Goal: Task Accomplishment & Management: Use online tool/utility

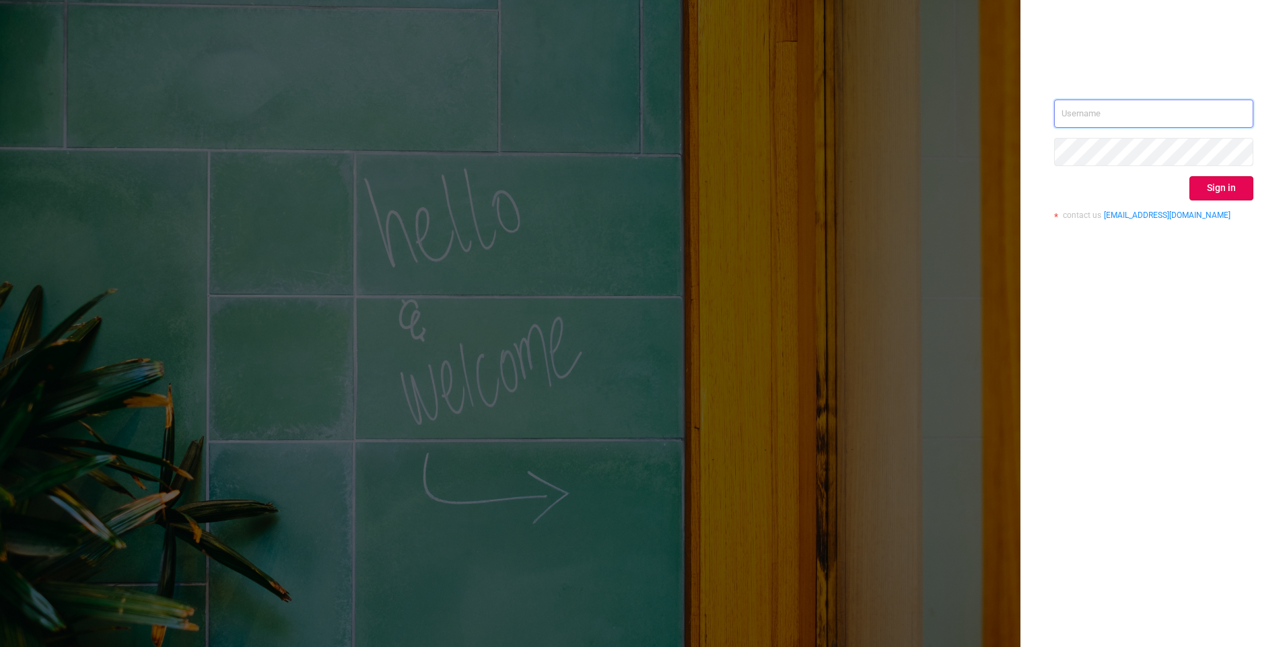
type input "[EMAIL_ADDRESS][DOMAIN_NAME]"
click at [1233, 186] on button "Sign in" at bounding box center [1221, 188] width 64 height 24
click at [1233, 186] on div "Sign in" at bounding box center [1153, 188] width 199 height 24
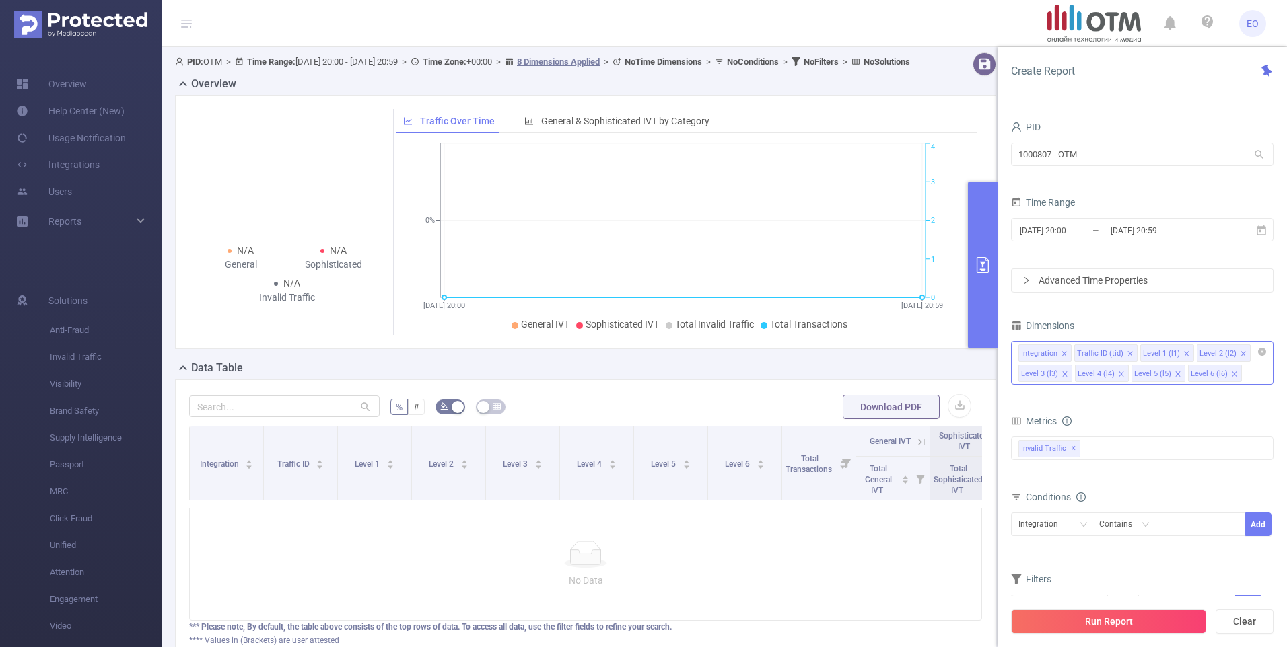
click at [1129, 353] on icon "icon: close" at bounding box center [1130, 354] width 7 height 7
click at [1174, 349] on span at bounding box center [1177, 354] width 7 height 15
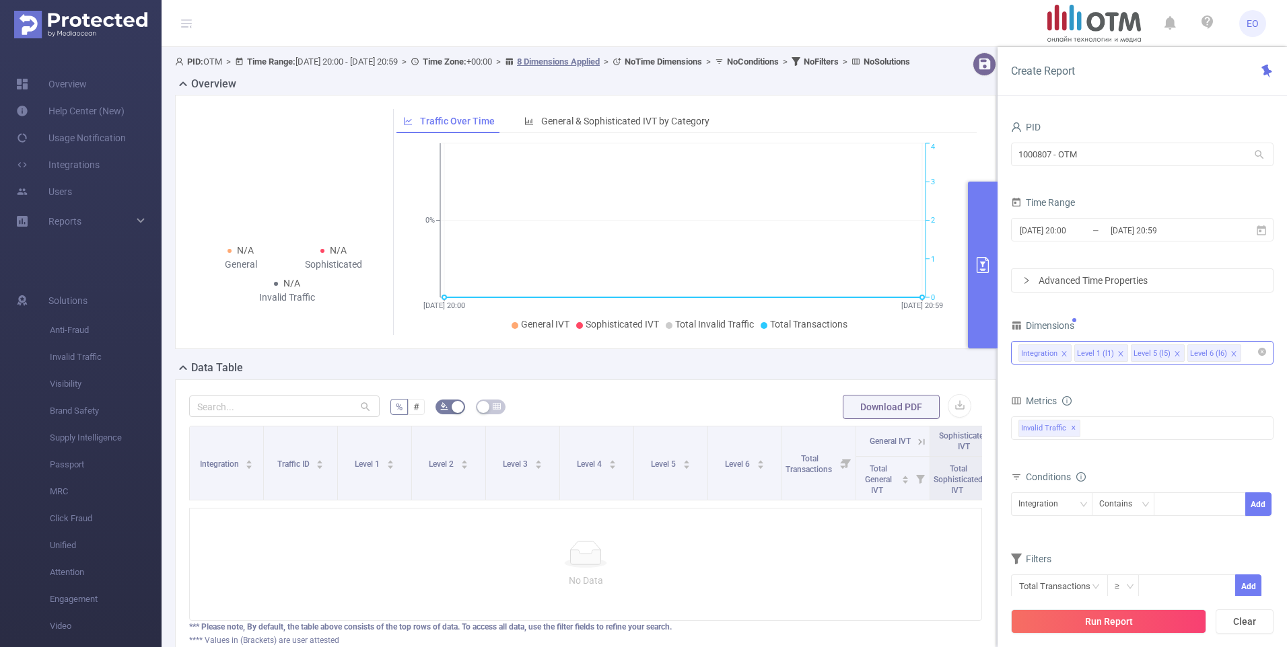
click at [1174, 351] on icon "icon: close" at bounding box center [1177, 354] width 7 height 7
click at [1174, 350] on div "Integration Level 1 (l1)" at bounding box center [1142, 353] width 248 height 22
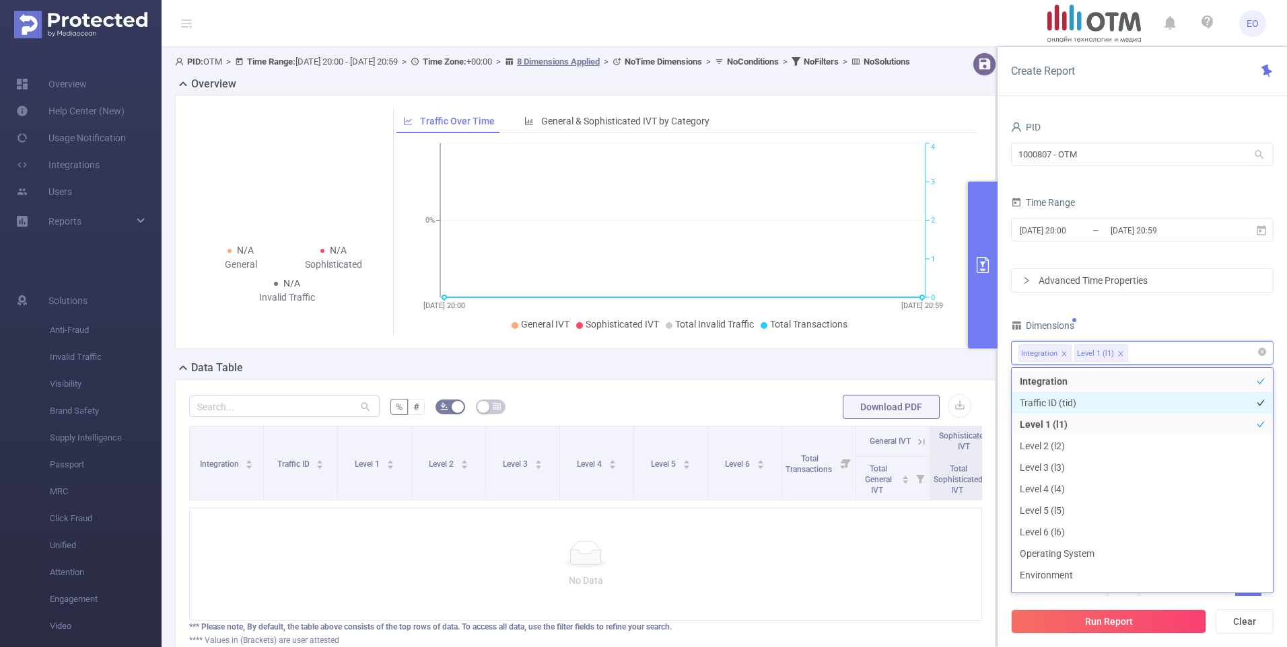
click at [1049, 405] on li "Traffic ID (tid)" at bounding box center [1142, 403] width 261 height 22
click at [1063, 351] on icon "icon: close" at bounding box center [1064, 354] width 7 height 7
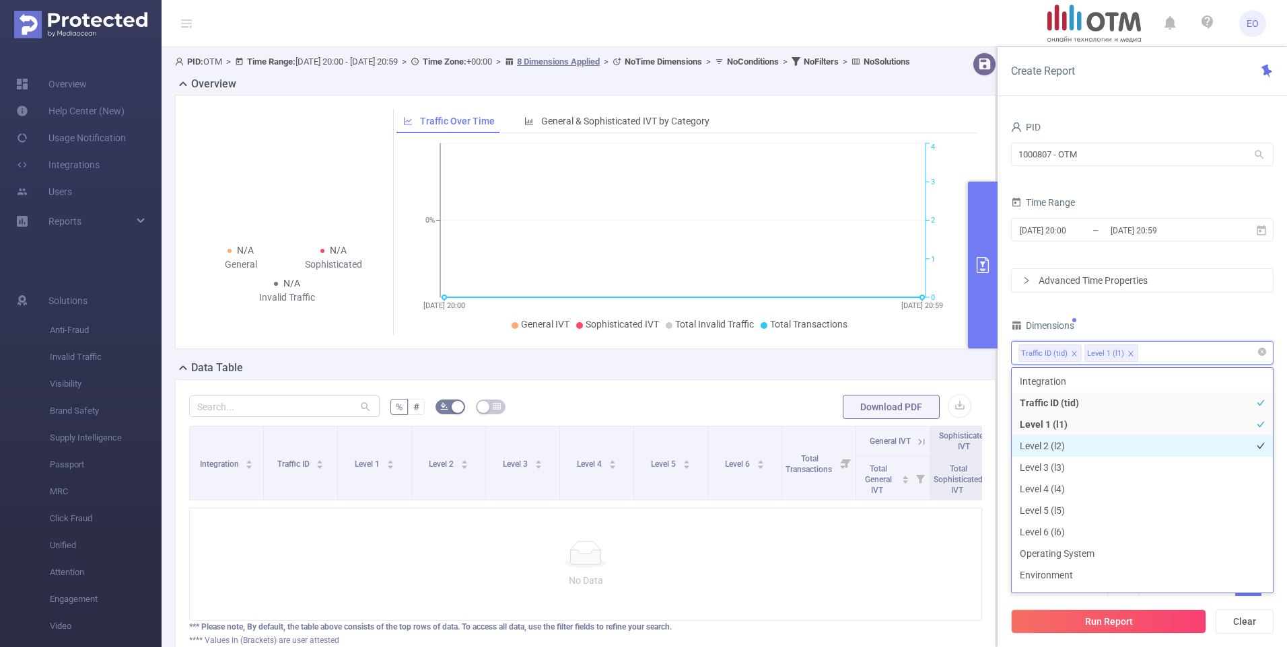
click at [1067, 442] on li "Level 2 (l2)" at bounding box center [1142, 446] width 261 height 22
click at [1128, 355] on icon "icon: close" at bounding box center [1130, 353] width 5 height 5
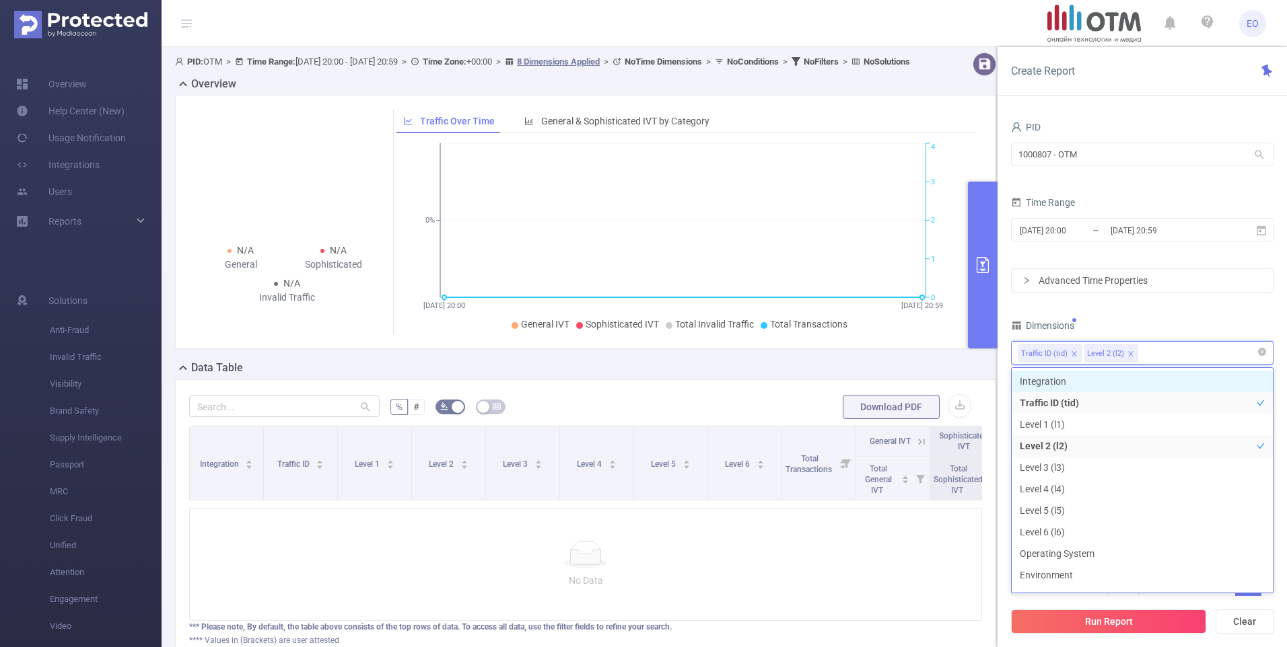
click at [1139, 324] on div "Dimensions" at bounding box center [1142, 327] width 262 height 22
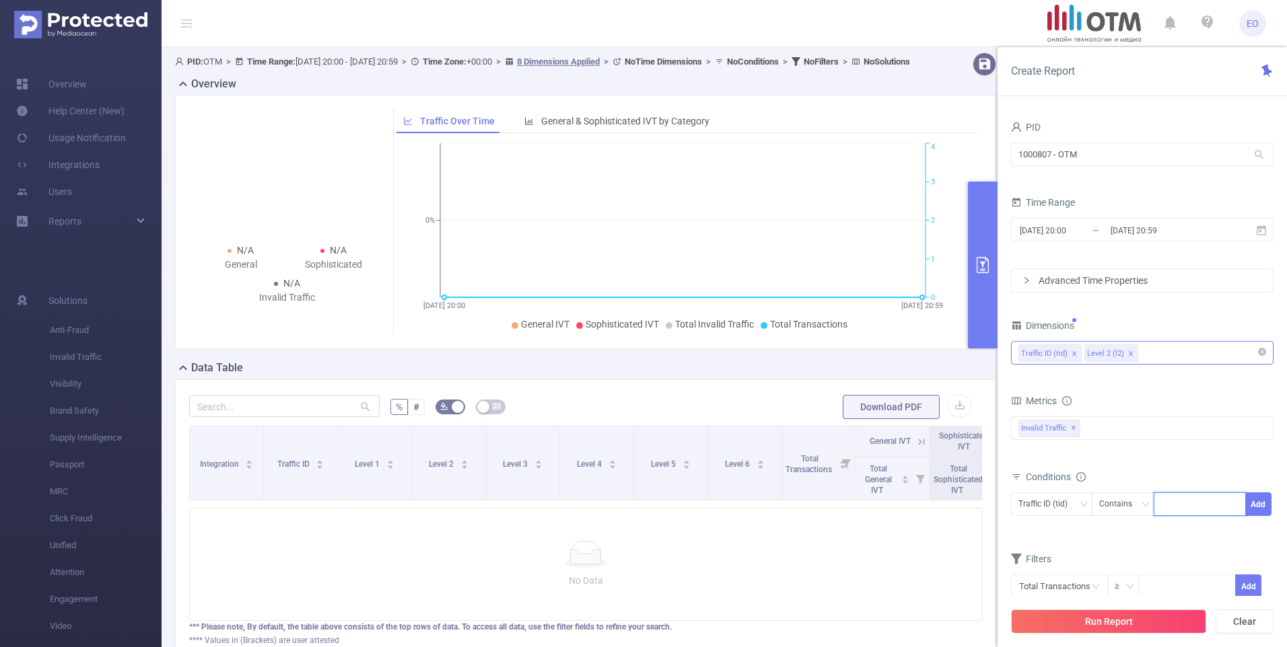
click at [1166, 500] on input at bounding box center [1164, 504] width 6 height 17
type input "alfasensor"
click at [1251, 503] on button "Add" at bounding box center [1258, 505] width 26 height 24
click at [1115, 430] on div "Invalid Traffic ✕" at bounding box center [1142, 429] width 262 height 24
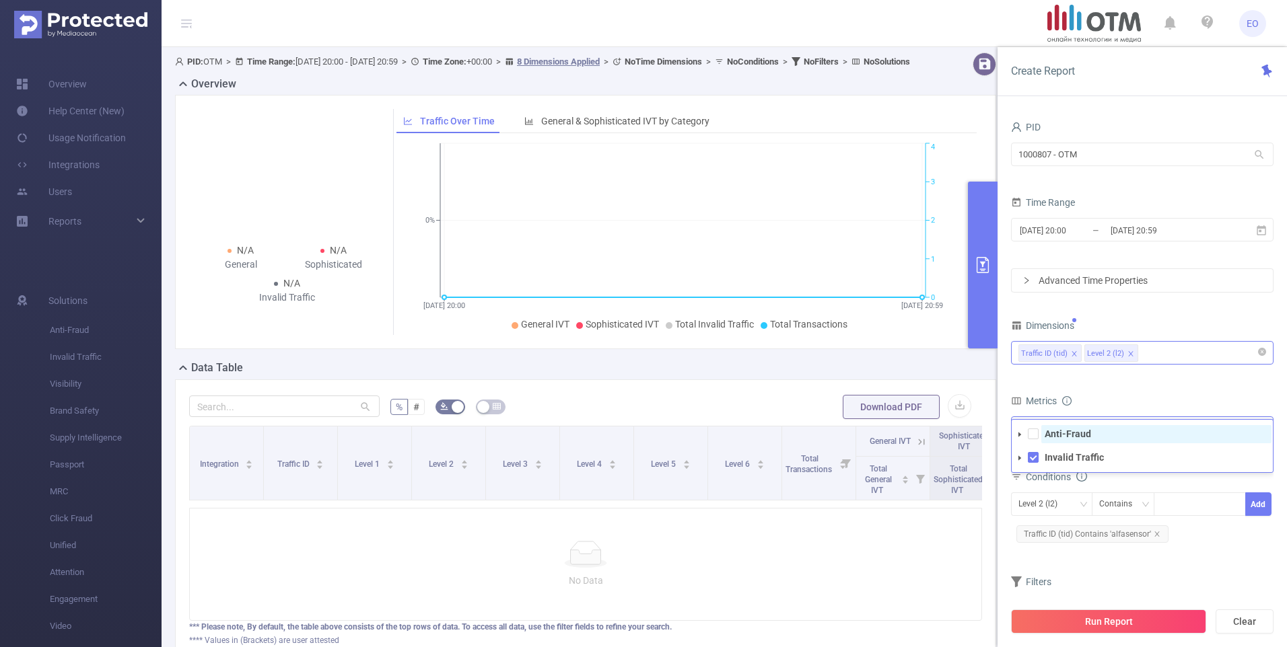
click at [1084, 442] on span "Anti-Fraud" at bounding box center [1156, 434] width 230 height 18
click at [1178, 384] on form "Dimensions Traffic ID (tid) Level 2 (l2) Metrics bp_total bp_adult bp_arms bp_c…" at bounding box center [1142, 477] width 262 height 322
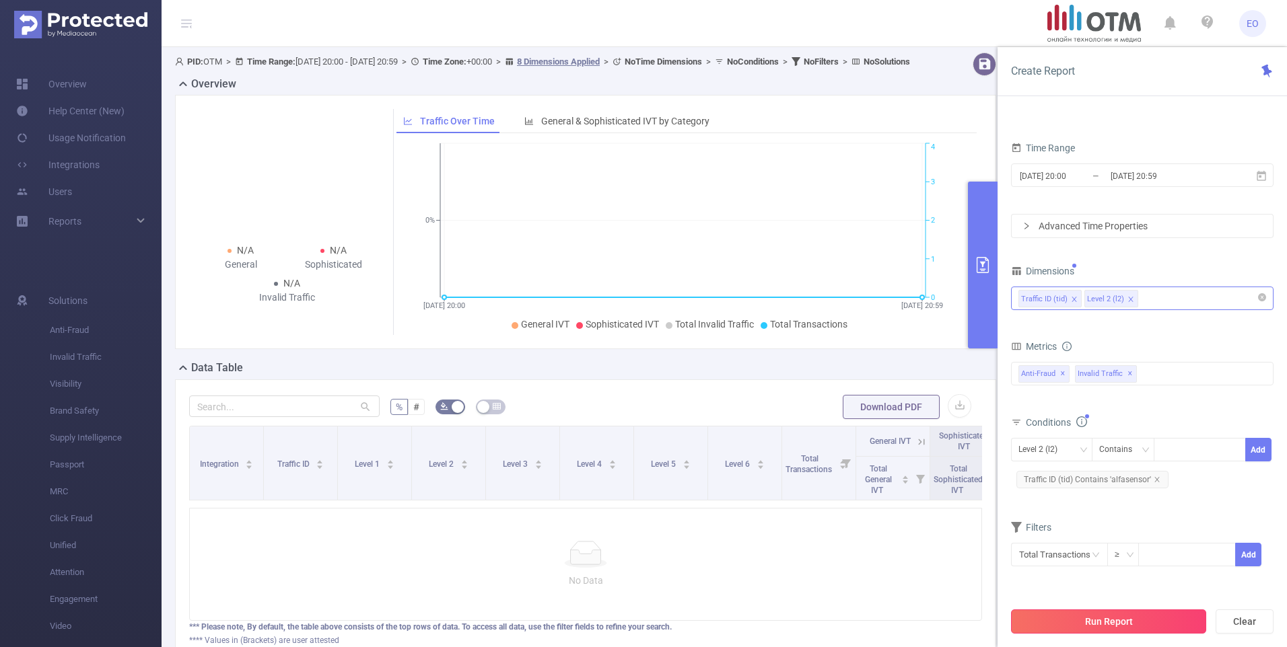
click at [1094, 621] on button "Run Report" at bounding box center [1108, 622] width 195 height 24
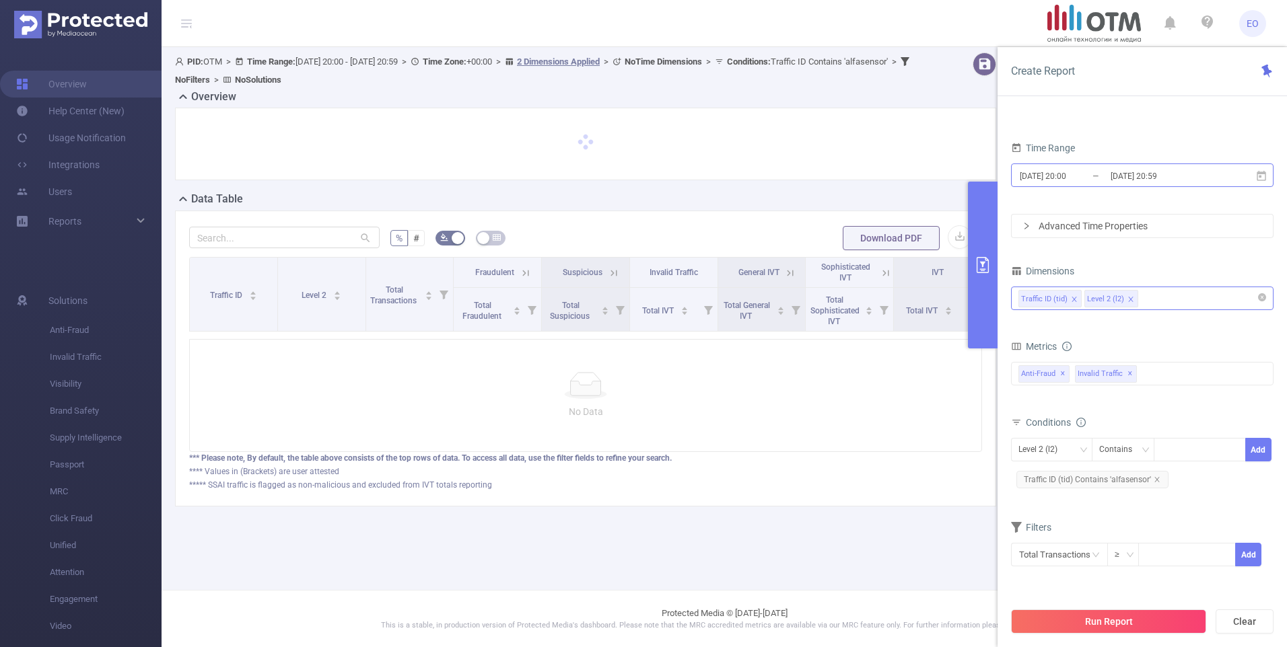
click at [1056, 182] on input "[DATE] 20:00" at bounding box center [1072, 176] width 109 height 18
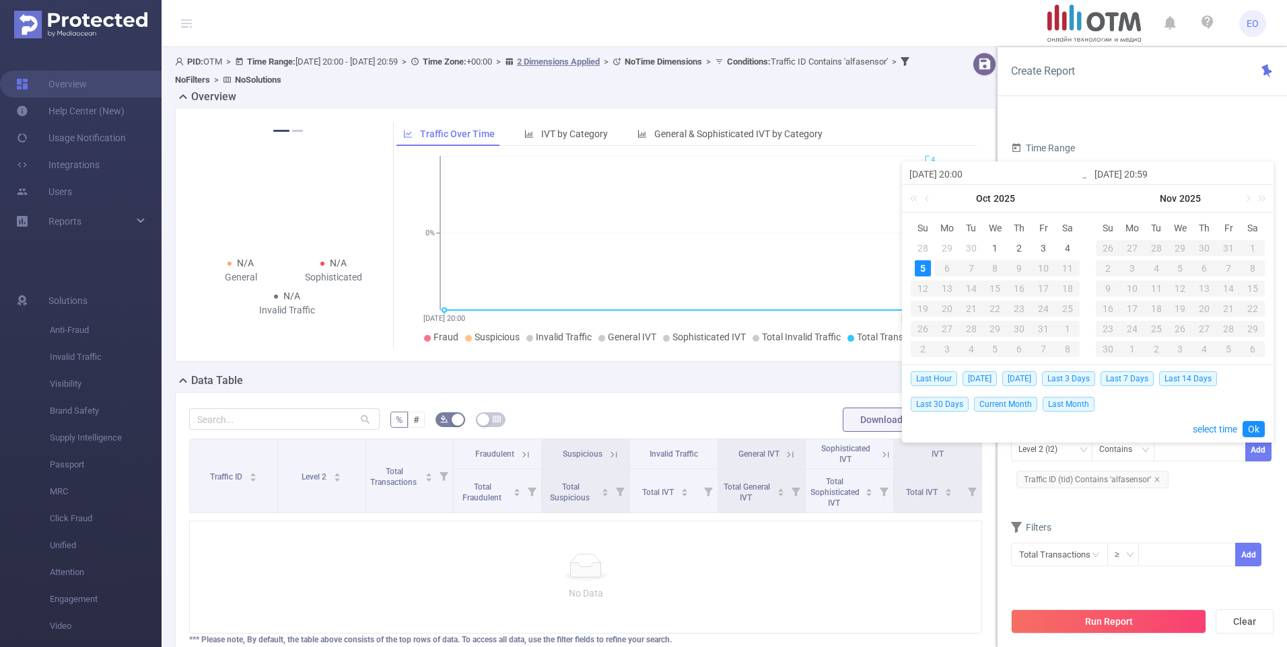
click at [942, 244] on div "29" at bounding box center [947, 248] width 16 height 16
click at [918, 270] on div "5" at bounding box center [923, 268] width 16 height 16
type input "[DATE] 20:00"
click at [1259, 427] on link "Ok" at bounding box center [1253, 429] width 22 height 16
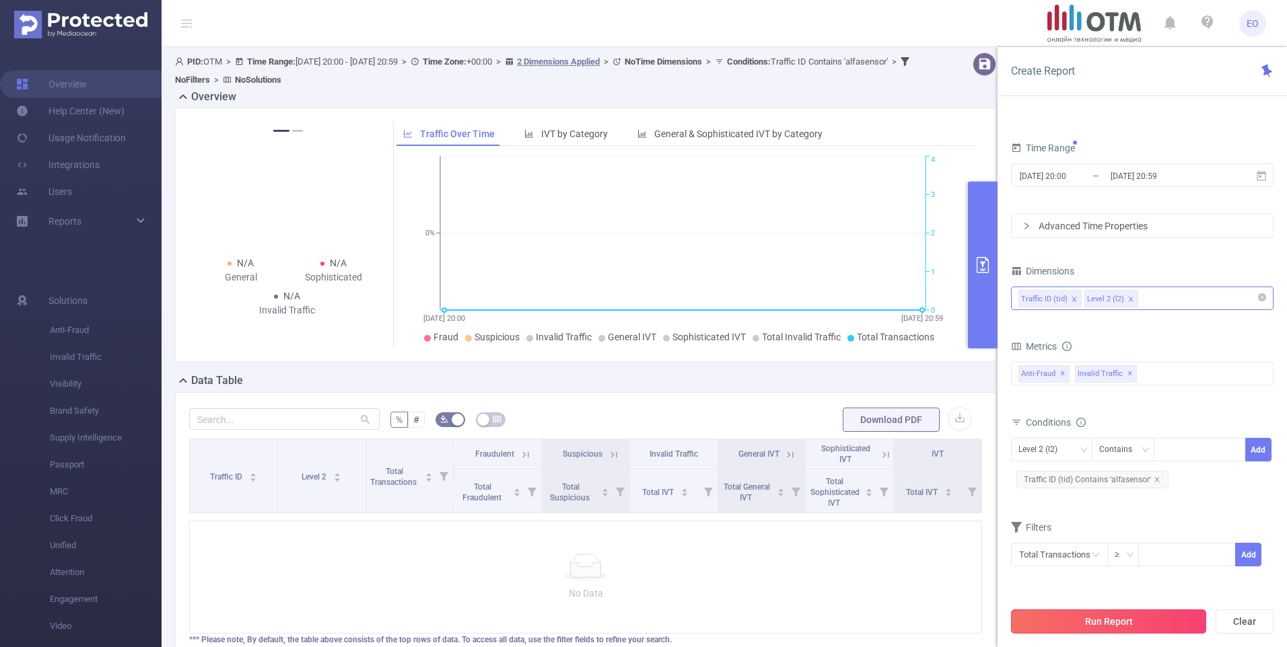
click at [1119, 621] on button "Run Report" at bounding box center [1108, 622] width 195 height 24
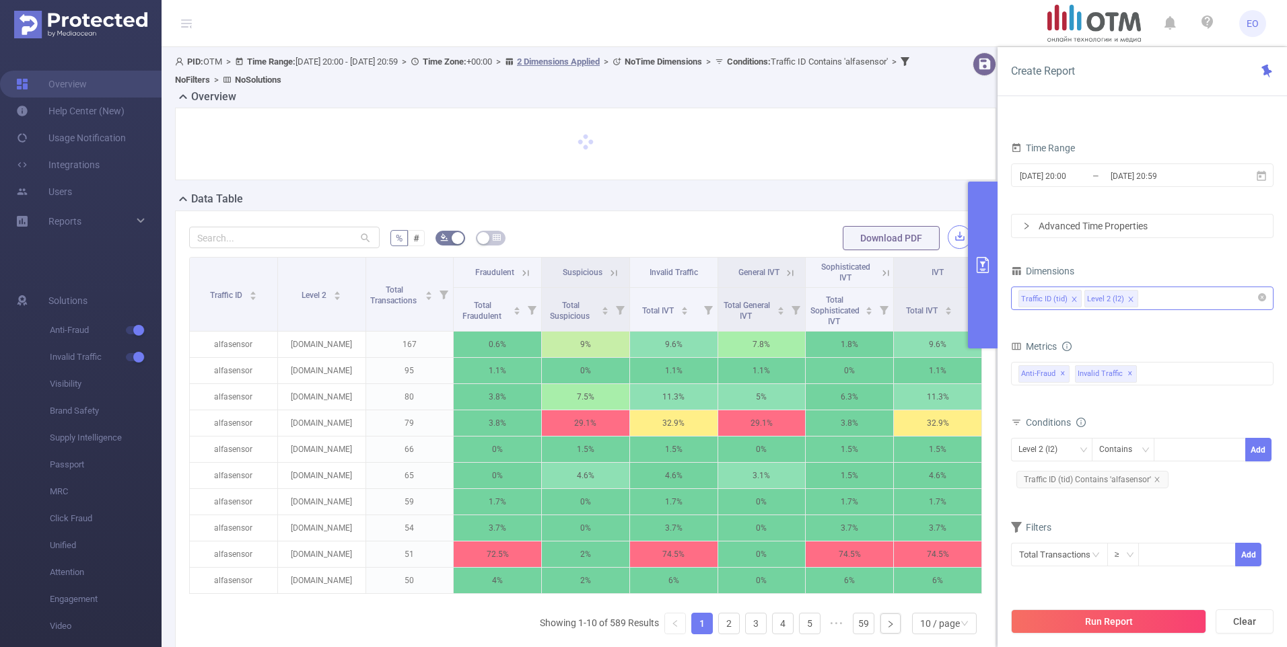
click at [950, 236] on button "button" at bounding box center [960, 237] width 24 height 24
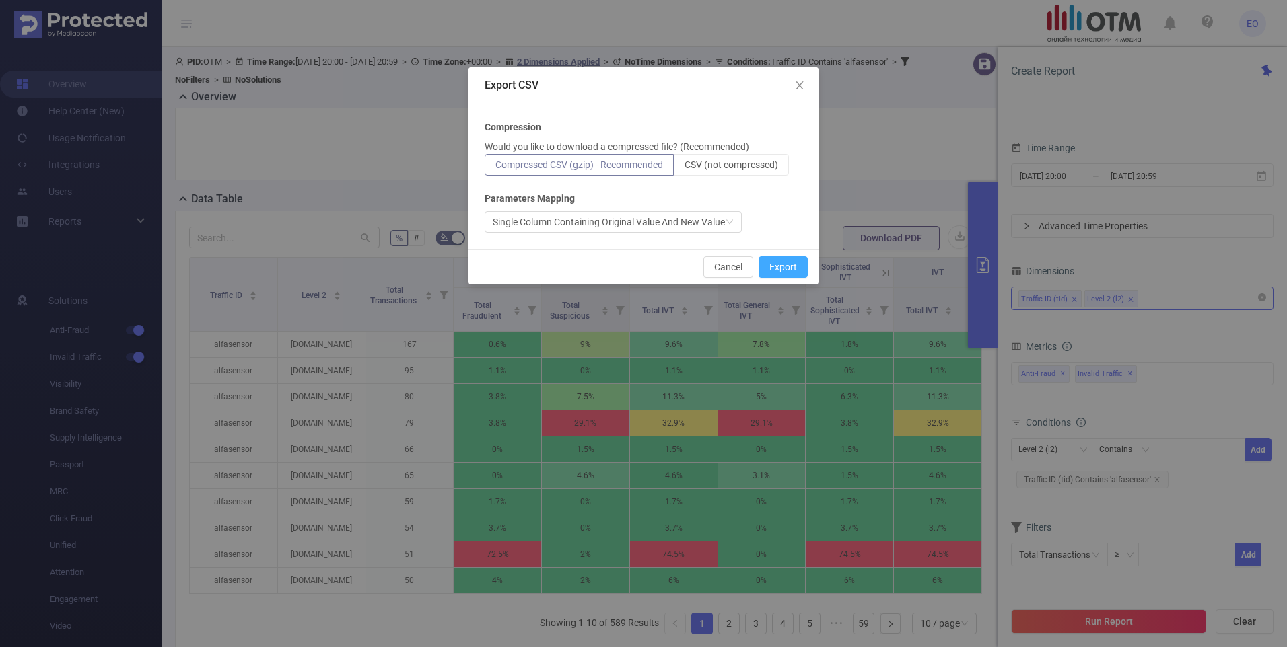
click at [800, 267] on button "Export" at bounding box center [783, 267] width 49 height 22
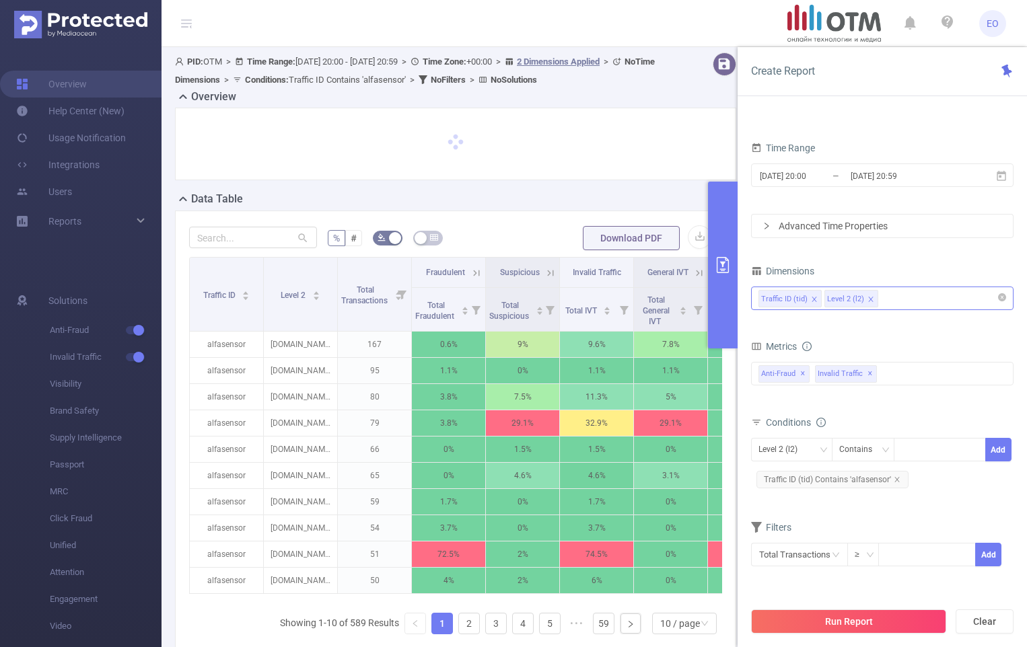
drag, startPoint x: 557, startPoint y: 120, endPoint x: 564, endPoint y: 122, distance: 7.0
click at [557, 120] on div at bounding box center [455, 144] width 561 height 73
click at [897, 481] on icon "icon: close" at bounding box center [897, 480] width 7 height 7
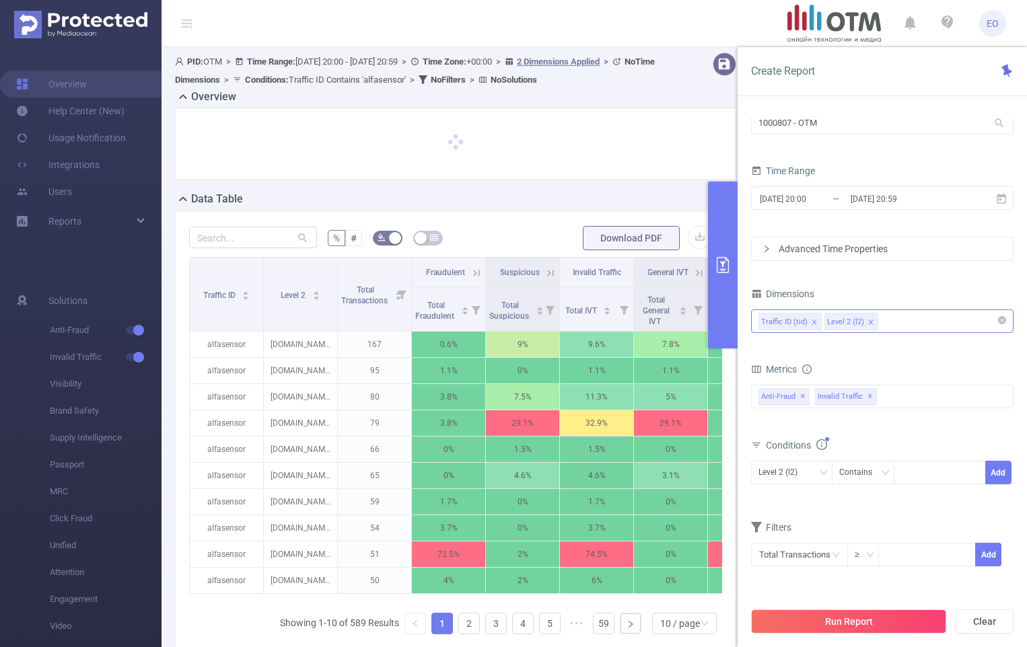
click at [812, 320] on icon "icon: close" at bounding box center [814, 322] width 7 height 7
click at [870, 320] on div "Level 2 (l2)" at bounding box center [883, 321] width 248 height 22
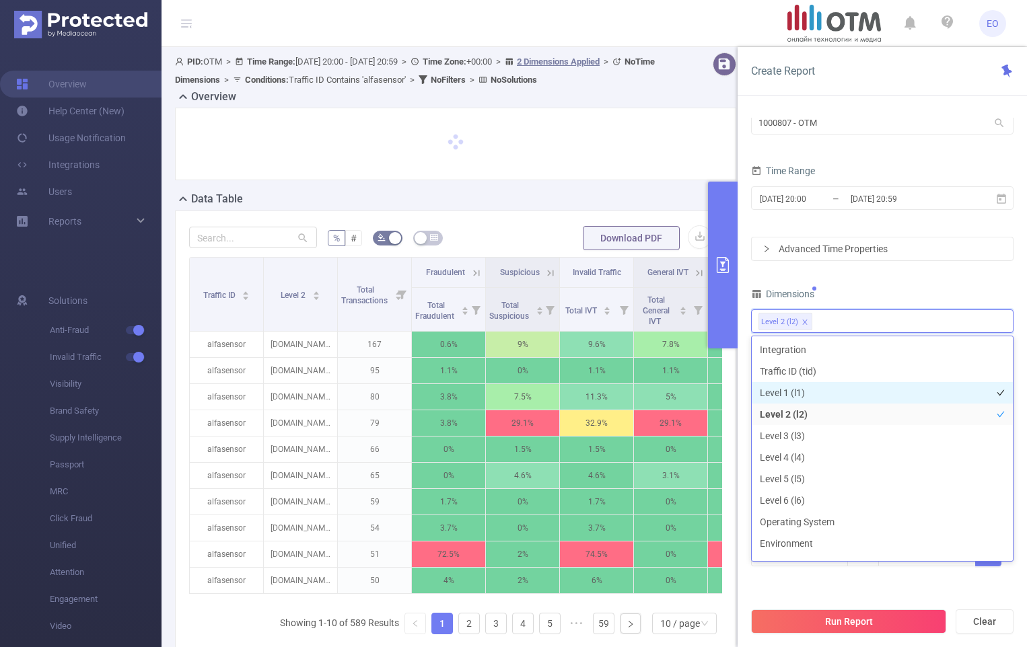
click at [818, 392] on li "Level 1 (l1)" at bounding box center [882, 393] width 261 height 22
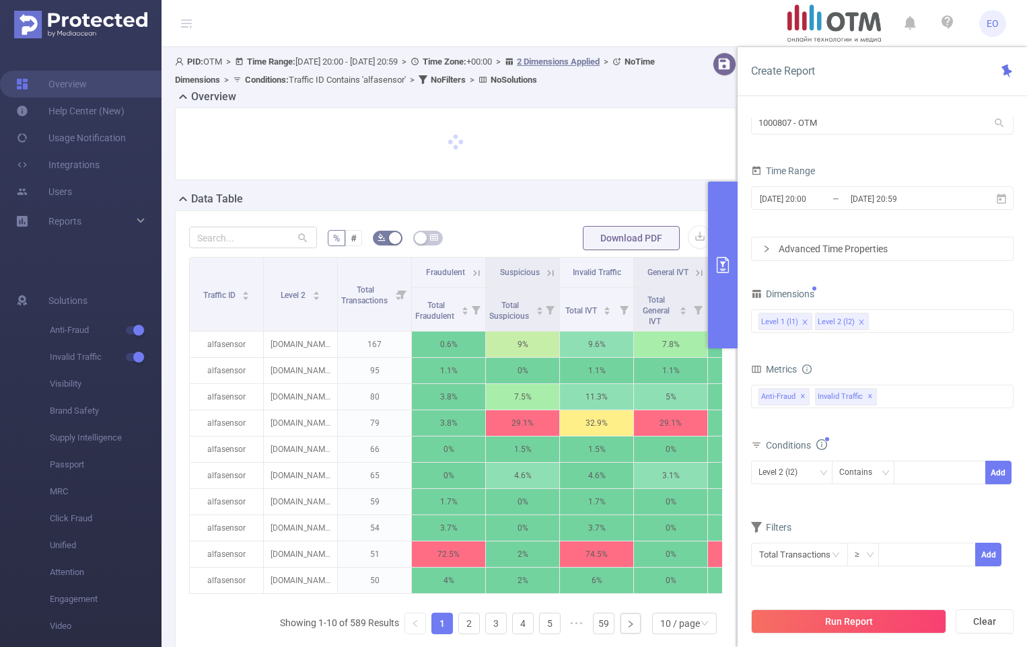
click at [886, 290] on div "Dimensions" at bounding box center [882, 296] width 262 height 22
click at [868, 473] on div "Contains" at bounding box center [860, 473] width 42 height 22
click at [859, 523] on li "Is" at bounding box center [876, 523] width 90 height 22
click at [777, 466] on div "Level 2 (l2)" at bounding box center [783, 473] width 48 height 22
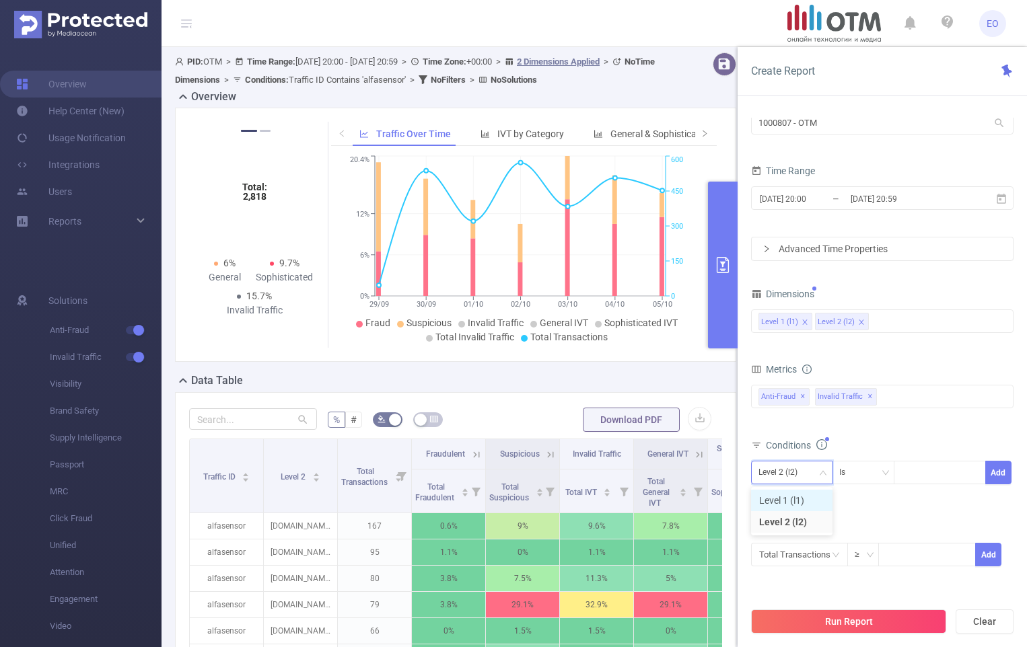
click at [783, 501] on li "Level 1 (l1)" at bounding box center [791, 501] width 81 height 22
click at [927, 468] on div at bounding box center [939, 473] width 77 height 22
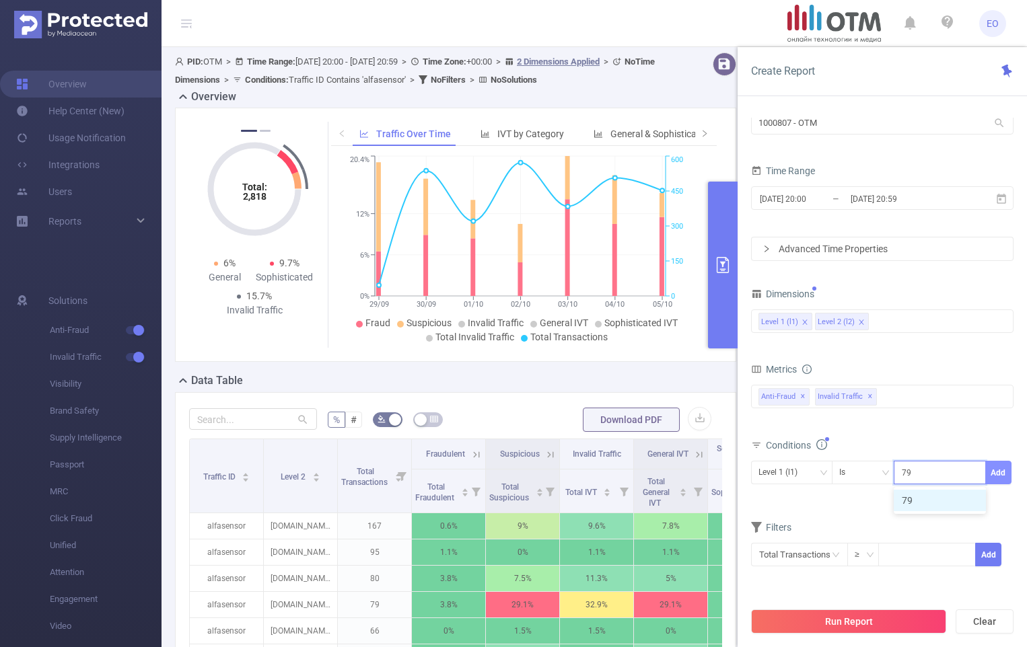
type input "79"
click at [999, 475] on button "Add" at bounding box center [998, 473] width 26 height 24
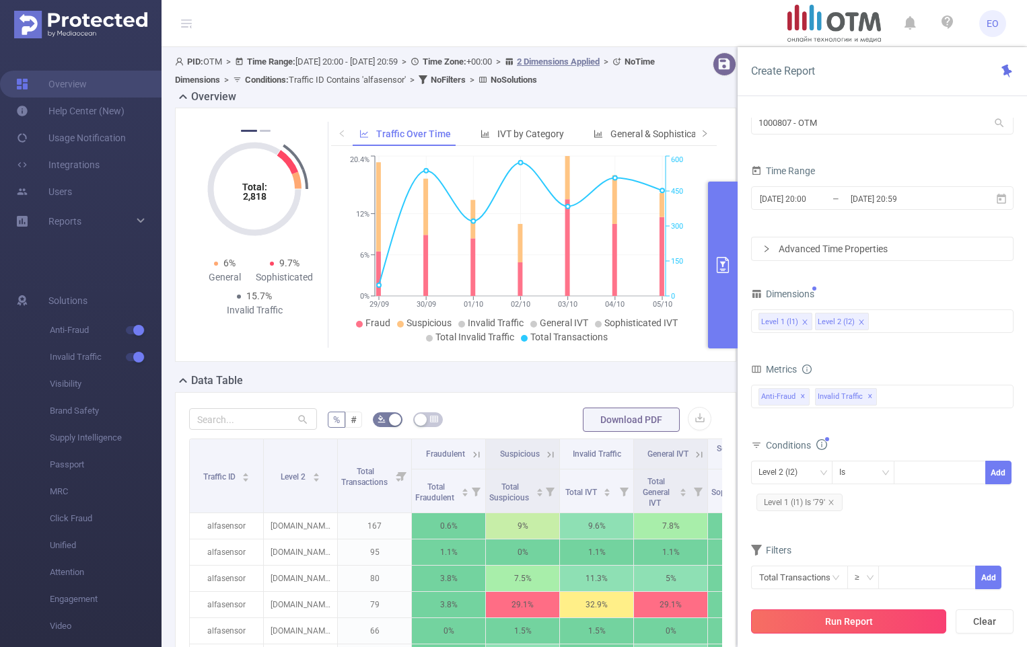
click at [828, 620] on button "Run Report" at bounding box center [848, 622] width 195 height 24
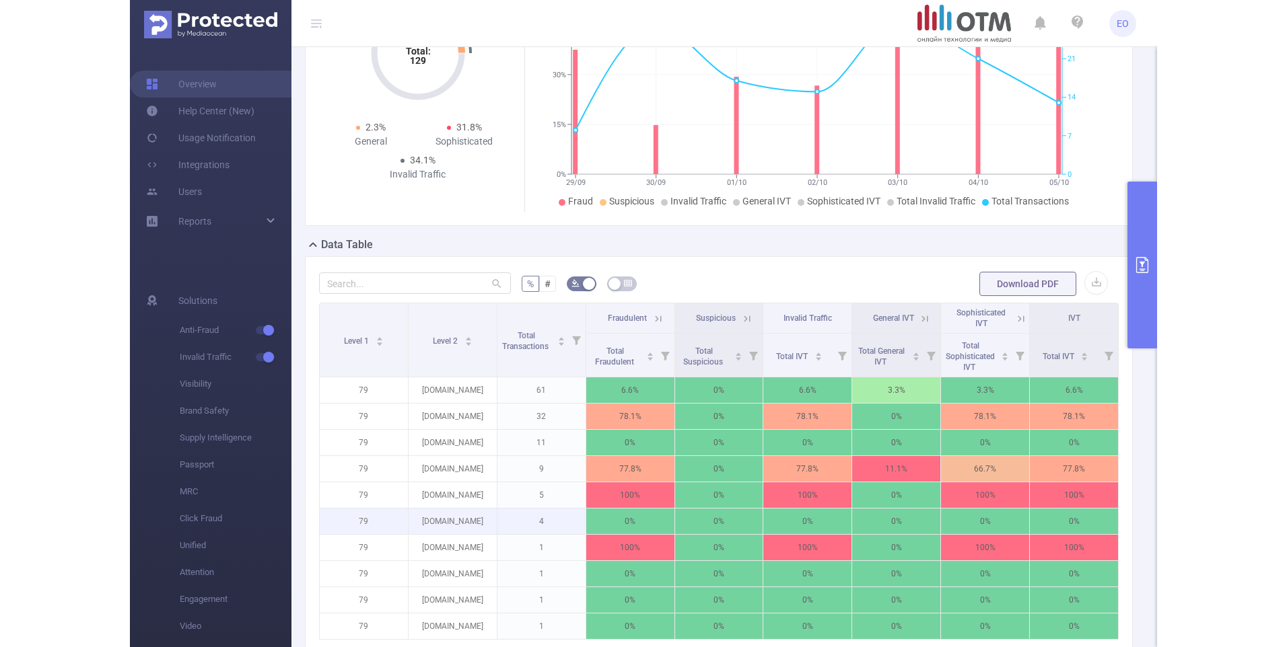
scroll to position [269, 0]
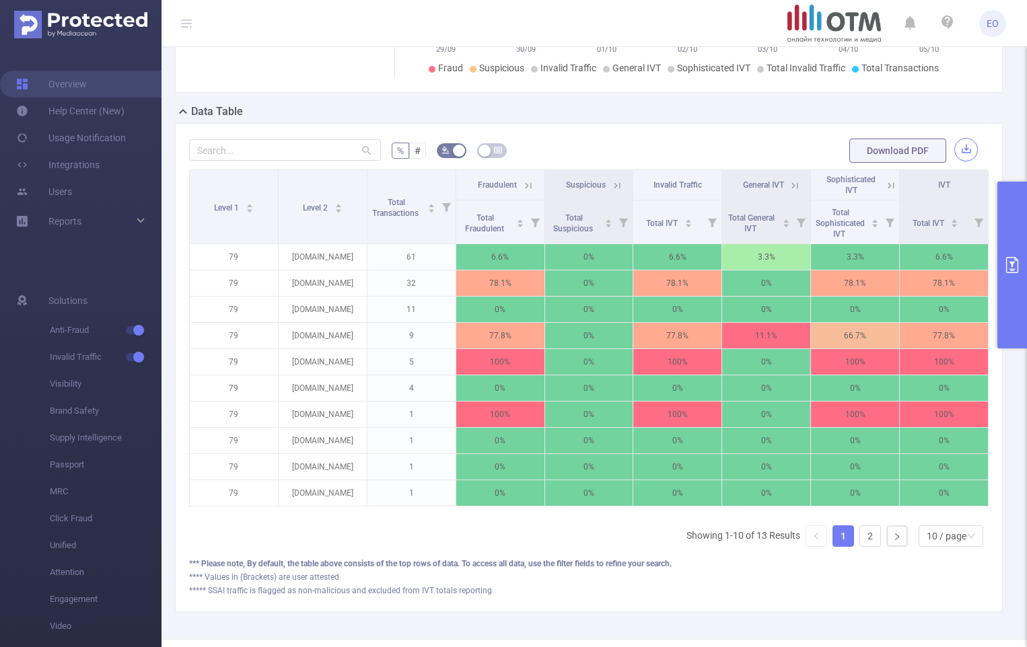
click at [956, 152] on button "button" at bounding box center [966, 150] width 24 height 24
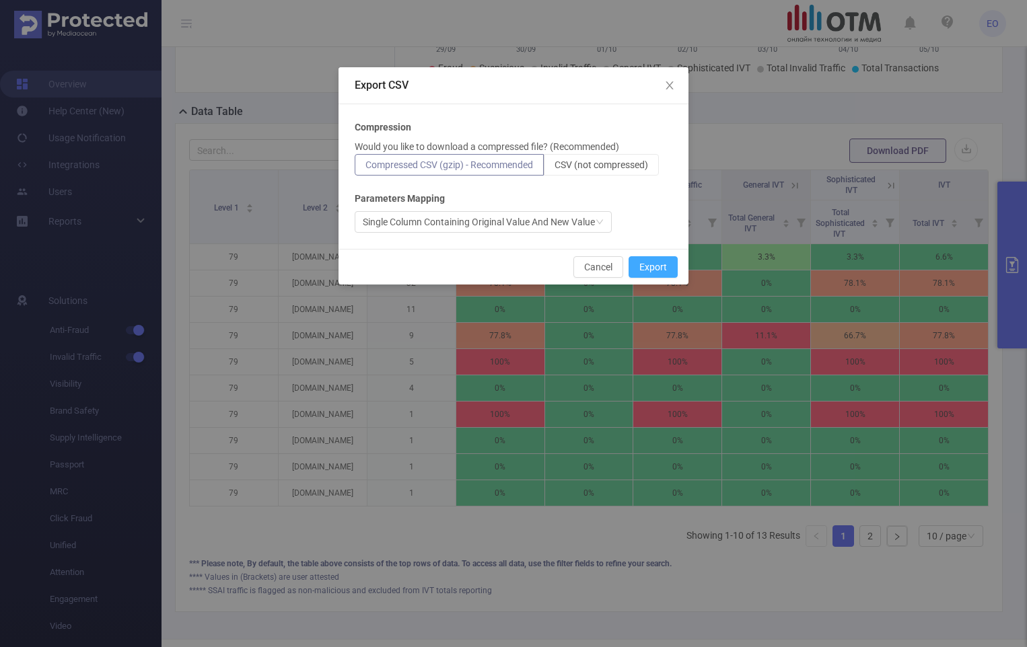
click at [657, 265] on button "Export" at bounding box center [653, 267] width 49 height 22
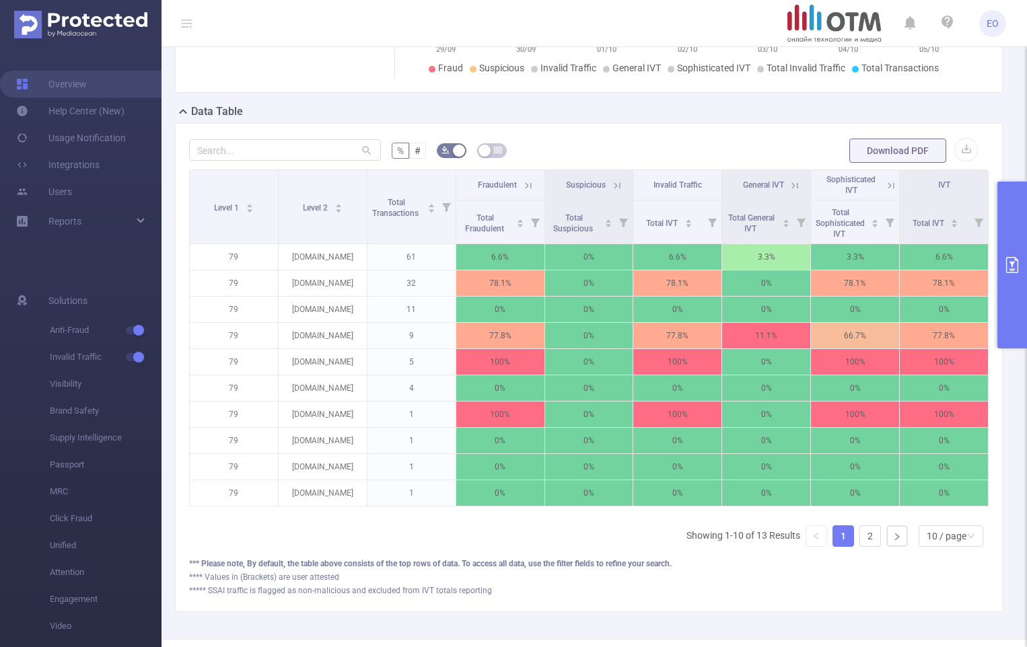
click at [655, 121] on div "Data Table" at bounding box center [594, 113] width 839 height 19
click at [997, 145] on div "% # Download PDF Level 1 Level 2 Total Transactions Fraudulent Suspicious Inval…" at bounding box center [589, 367] width 839 height 489
click at [1020, 237] on button "primary" at bounding box center [1012, 265] width 30 height 167
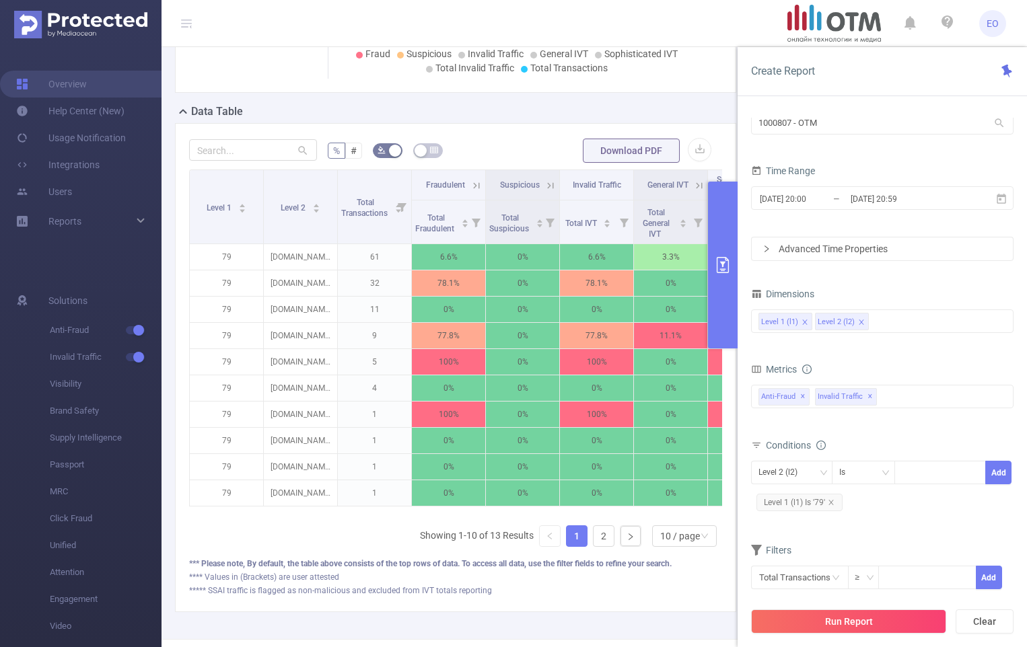
click at [726, 250] on button "primary" at bounding box center [723, 265] width 30 height 167
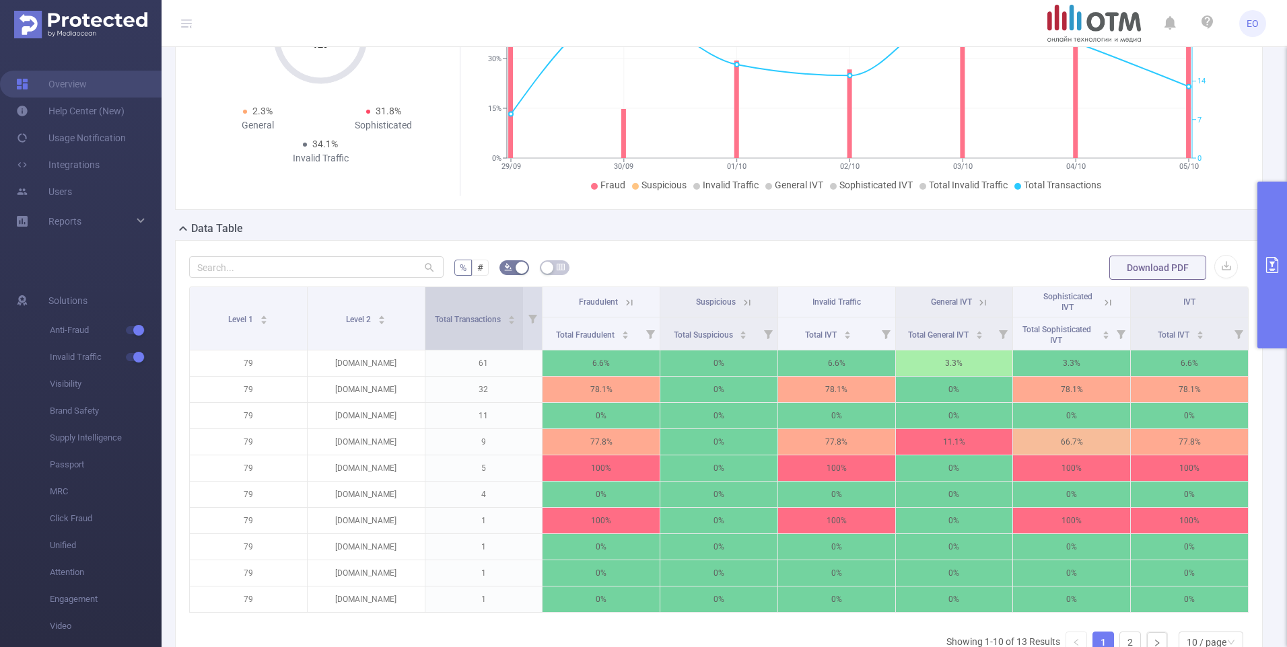
scroll to position [0, 0]
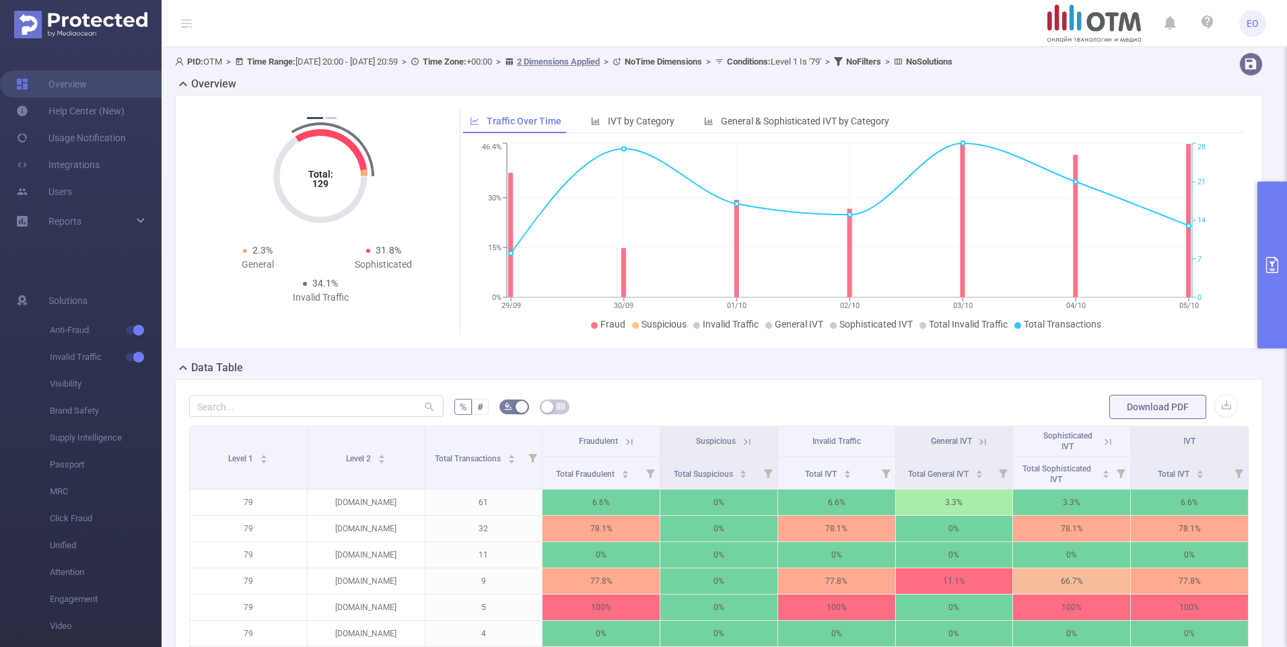
click at [1285, 233] on button "primary" at bounding box center [1272, 265] width 30 height 167
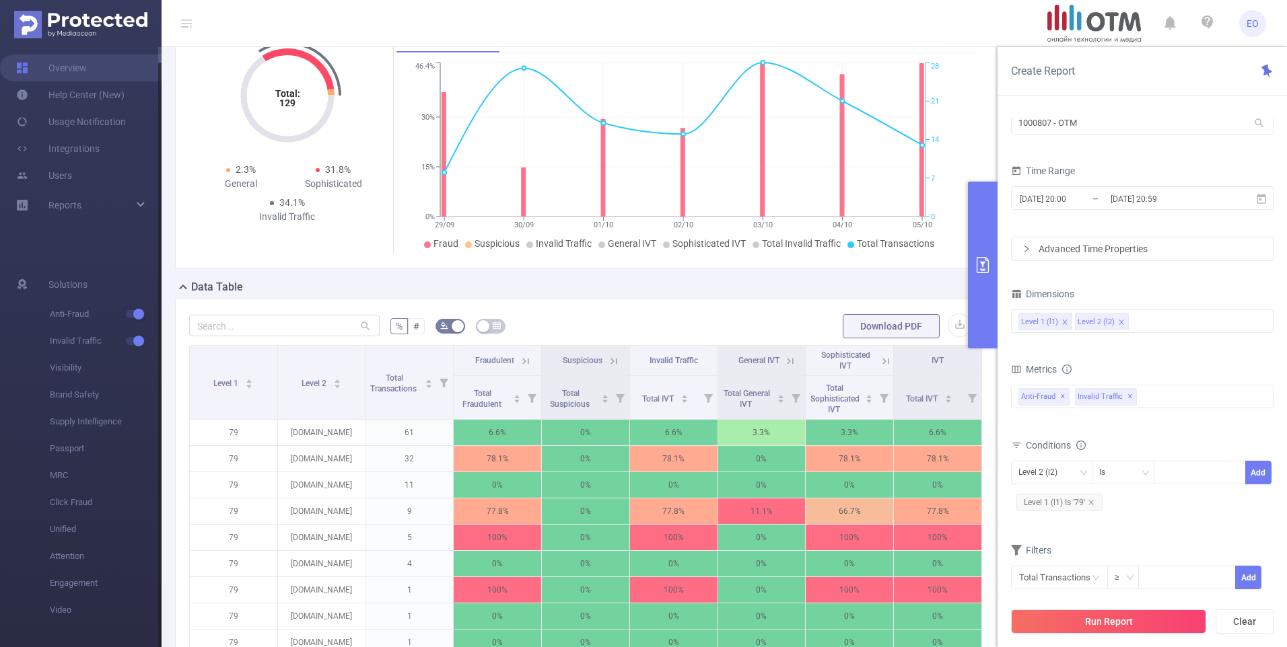
scroll to position [269, 0]
